Goal: Information Seeking & Learning: Find specific fact

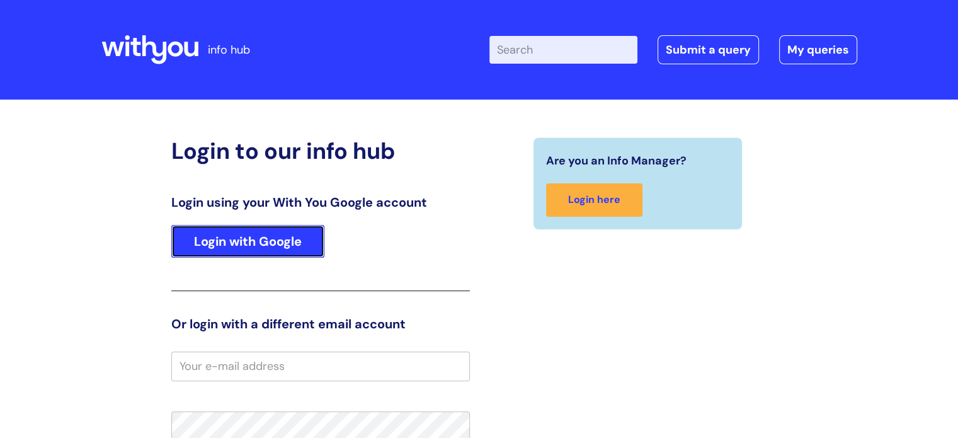
click at [246, 237] on link "Login with Google" at bounding box center [247, 241] width 153 height 33
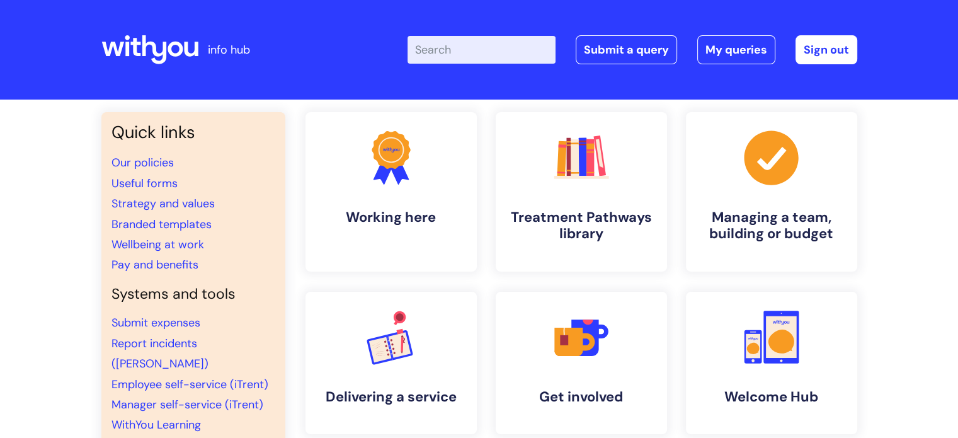
click at [509, 55] on input "Enter your search term here..." at bounding box center [482, 50] width 148 height 28
click at [445, 45] on input "Enter your search term here..." at bounding box center [482, 50] width 148 height 28
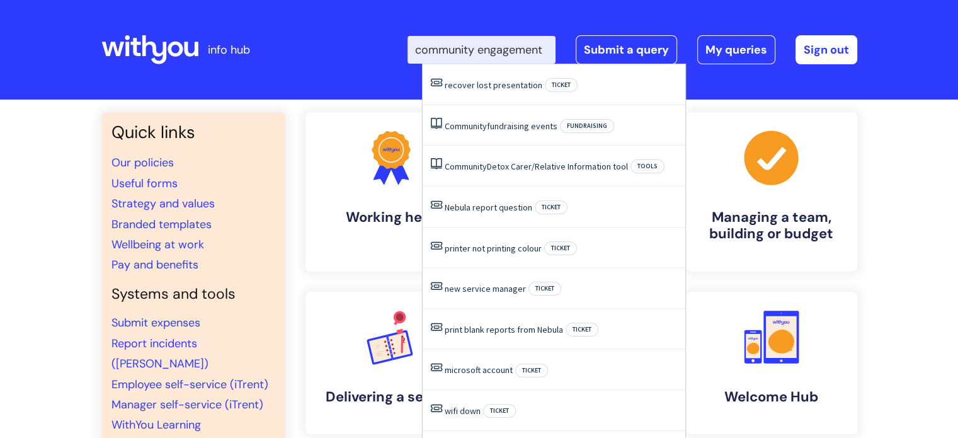
scroll to position [0, 9]
type input "community engagement"
click button "Search" at bounding box center [0, 0] width 0 height 0
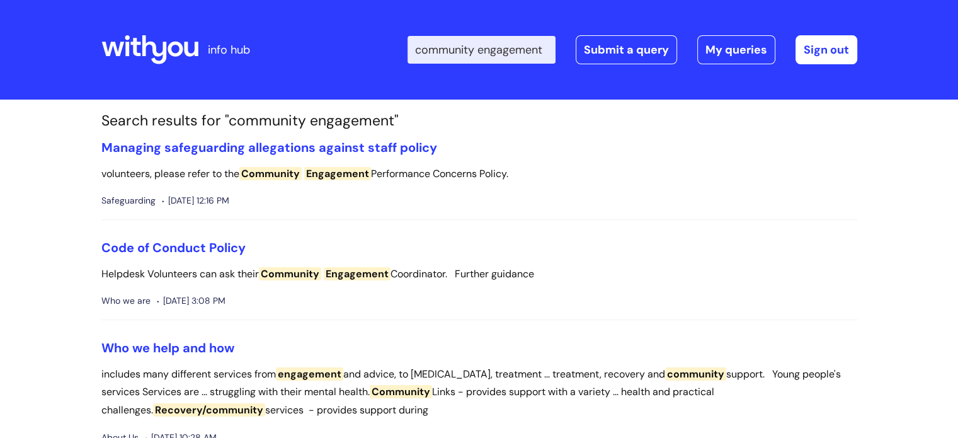
drag, startPoint x: 99, startPoint y: 1, endPoint x: 503, endPoint y: 50, distance: 406.9
click at [503, 50] on input "community engagement" at bounding box center [482, 50] width 148 height 28
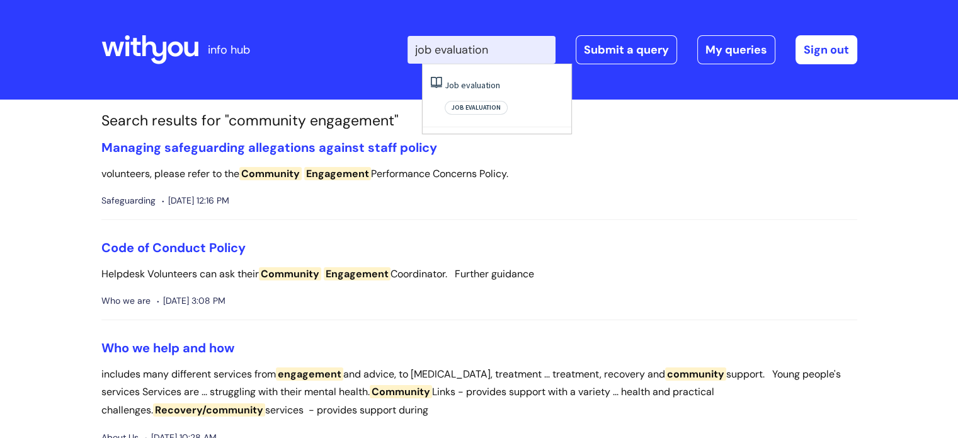
type input "job evaluation"
click button "Search" at bounding box center [0, 0] width 0 height 0
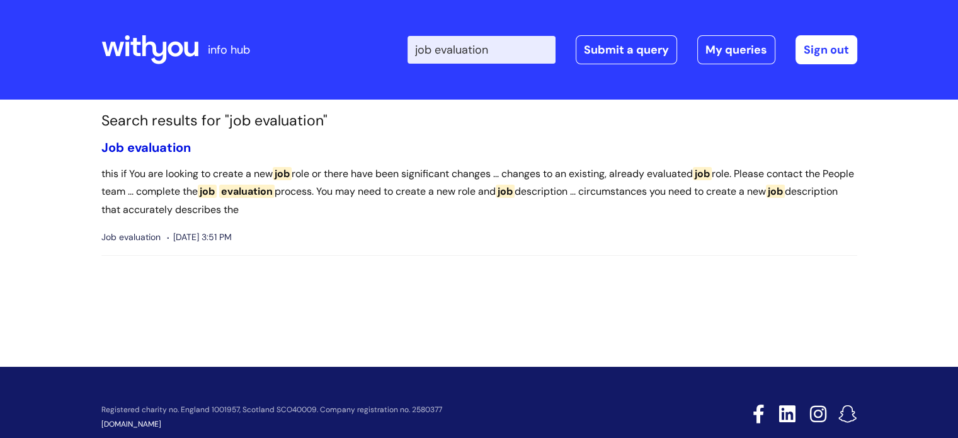
click at [160, 146] on span "evaluation" at bounding box center [159, 147] width 64 height 16
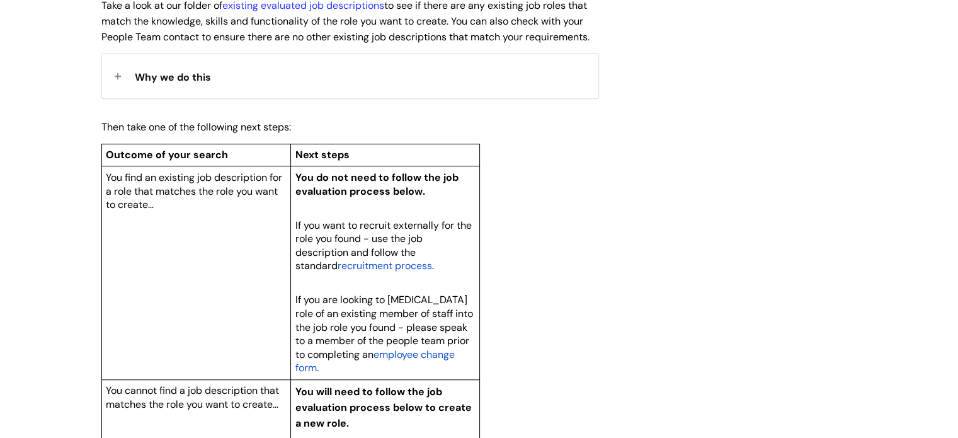
scroll to position [693, 0]
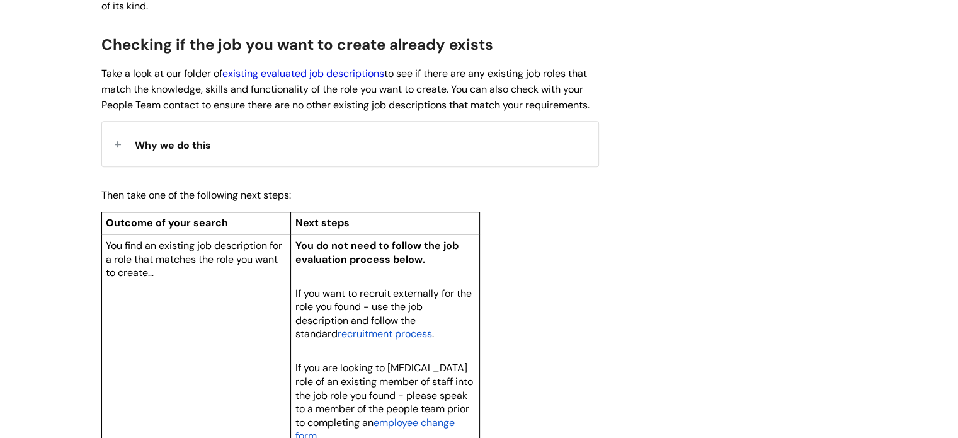
click at [343, 72] on link "existing evaluated job descriptions" at bounding box center [303, 73] width 162 height 13
